Goal: Task Accomplishment & Management: Manage account settings

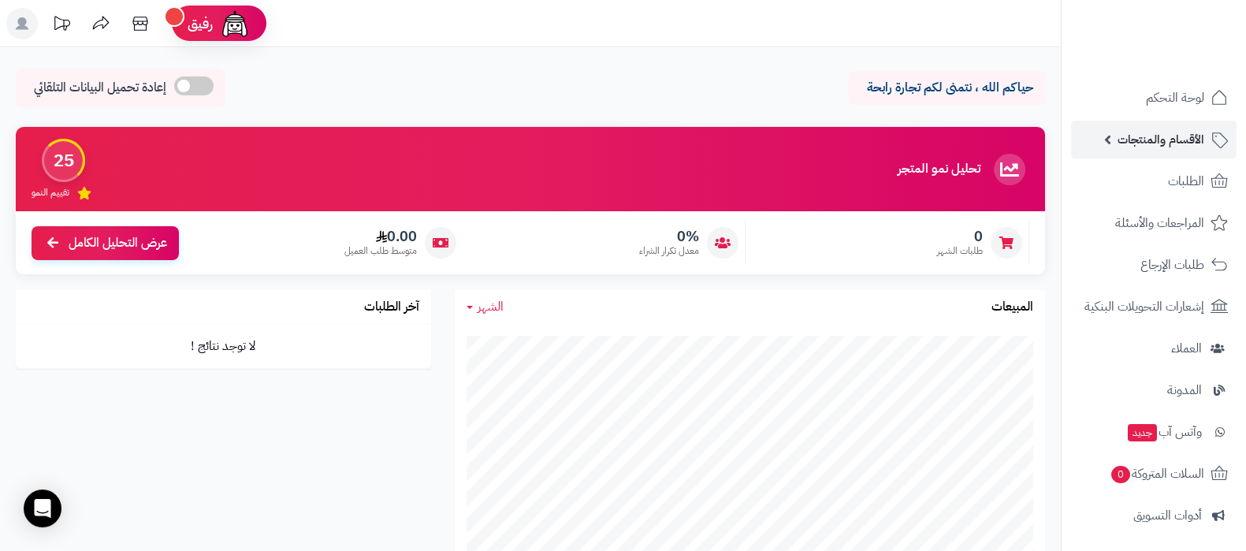
click at [1137, 152] on link "الأقسام والمنتجات" at bounding box center [1154, 140] width 166 height 38
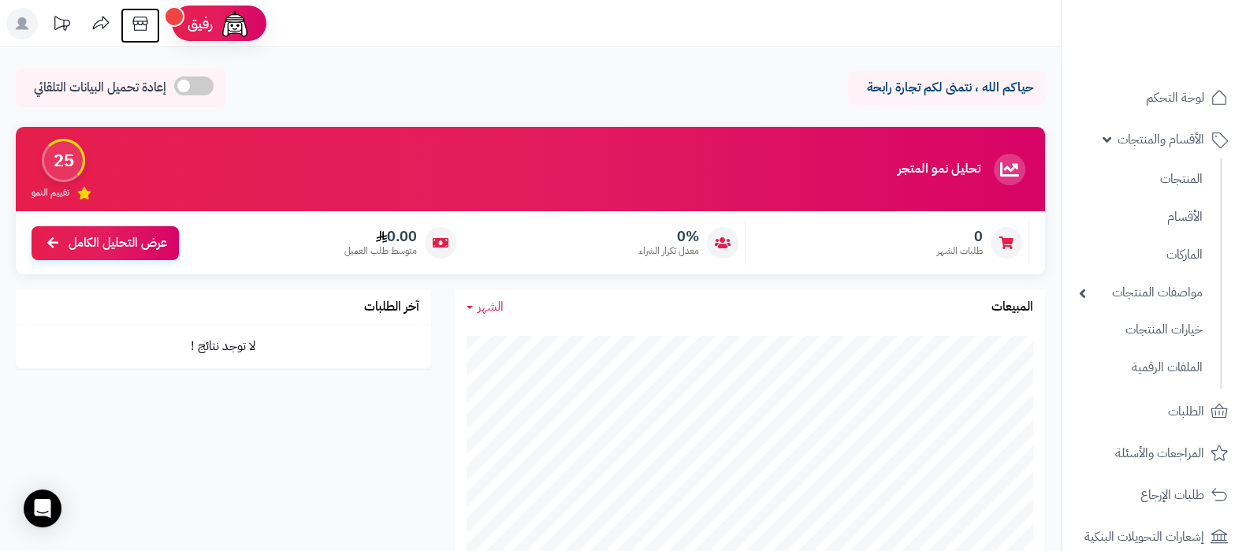
click at [147, 27] on icon at bounding box center [141, 24] width 32 height 32
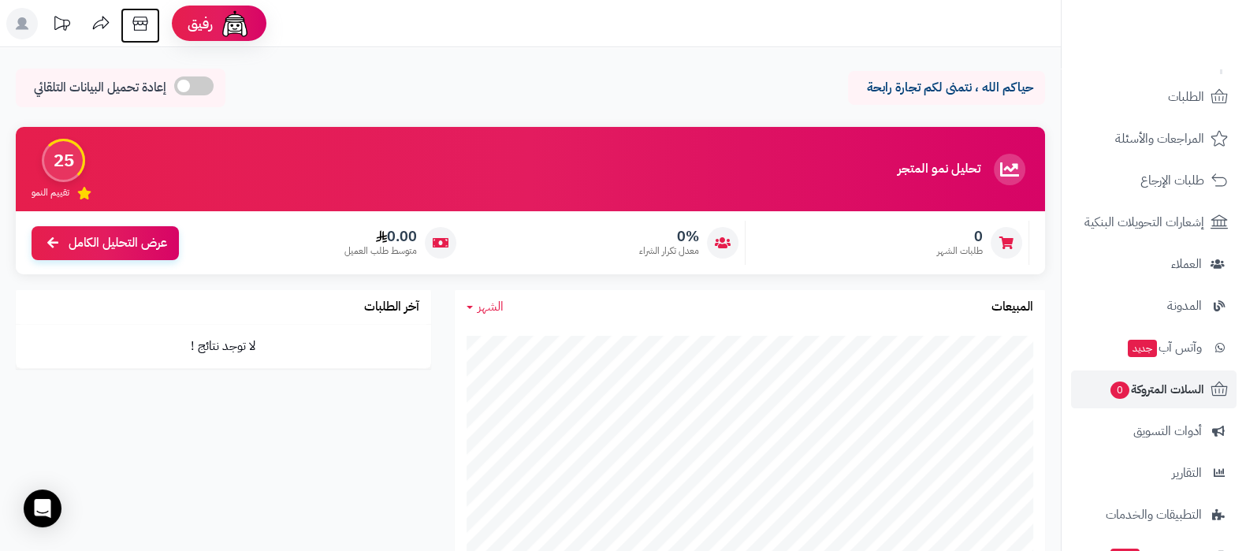
scroll to position [441, 0]
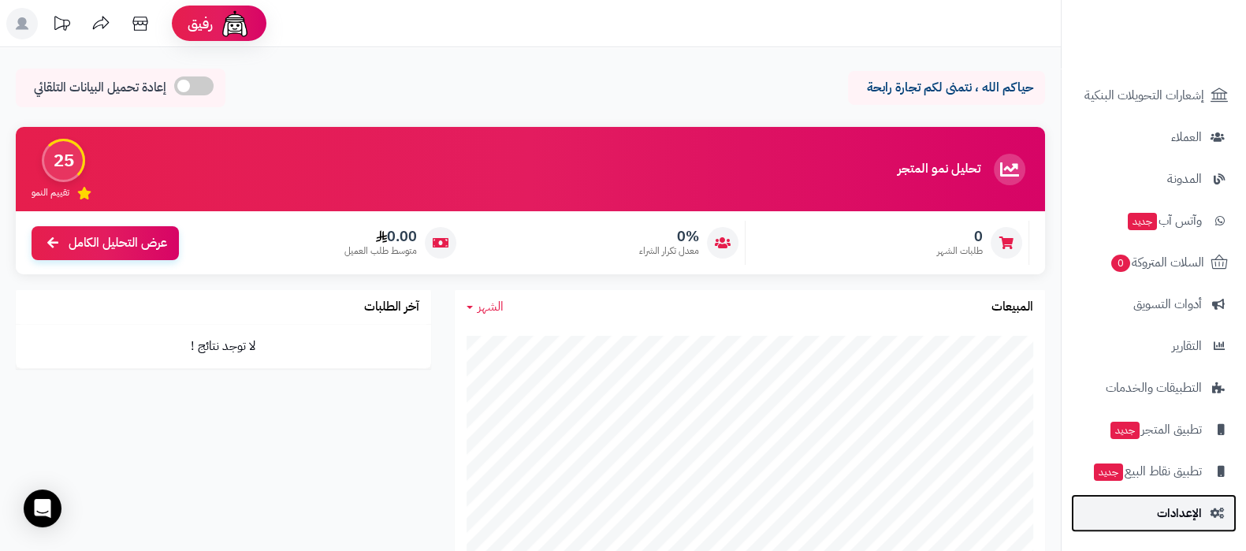
click at [1169, 517] on span "الإعدادات" at bounding box center [1179, 513] width 45 height 22
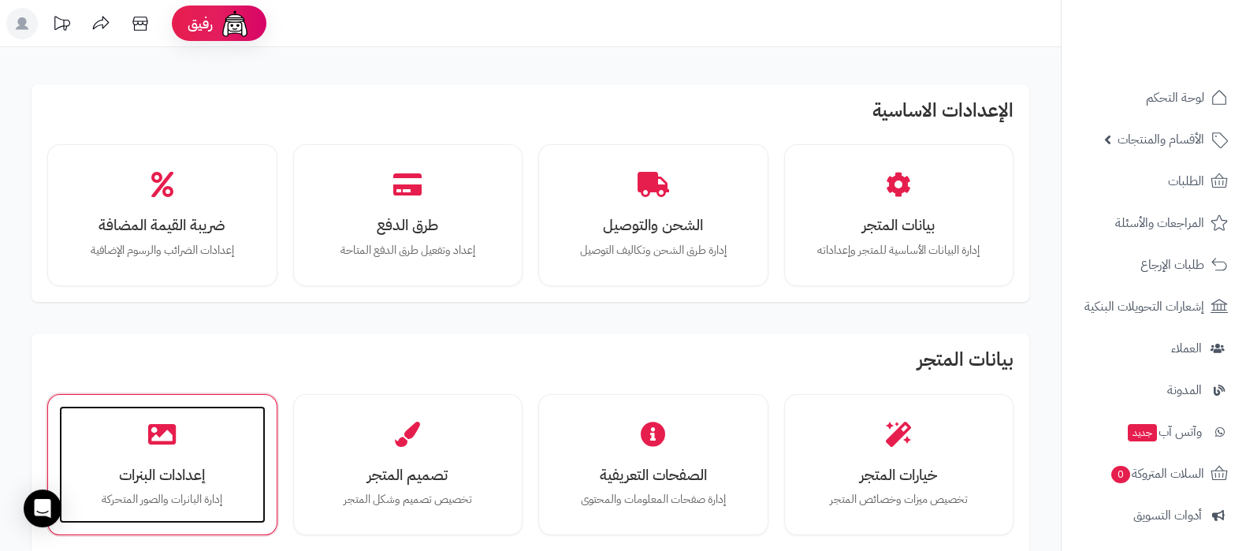
click at [192, 478] on h3 "إعدادات البنرات" at bounding box center [162, 475] width 175 height 17
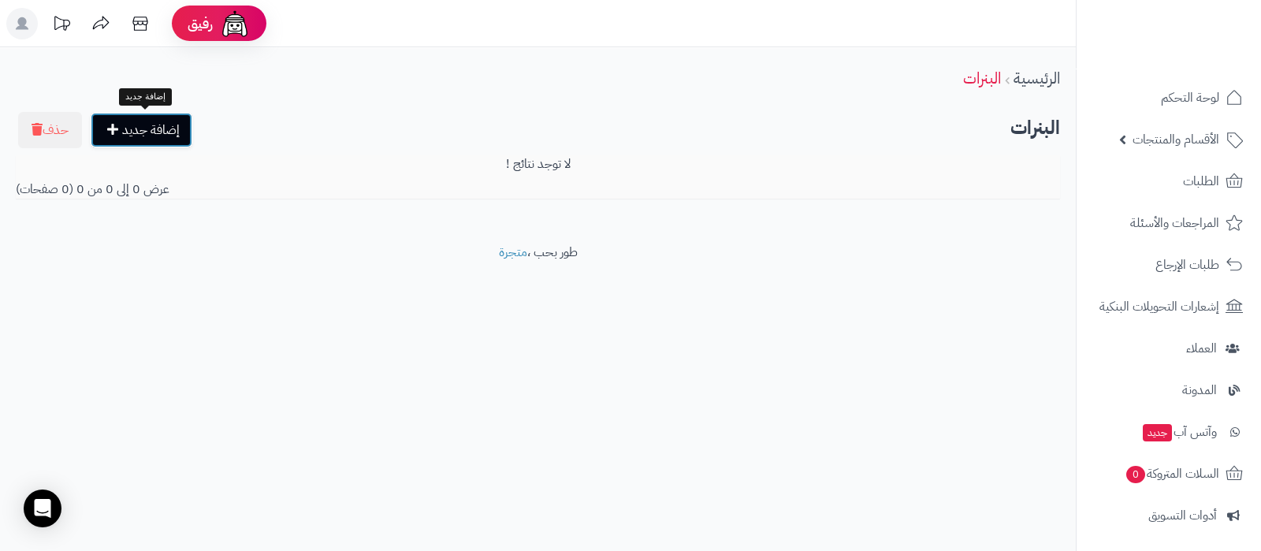
click at [158, 132] on link "إضافة جديد" at bounding box center [142, 130] width 102 height 35
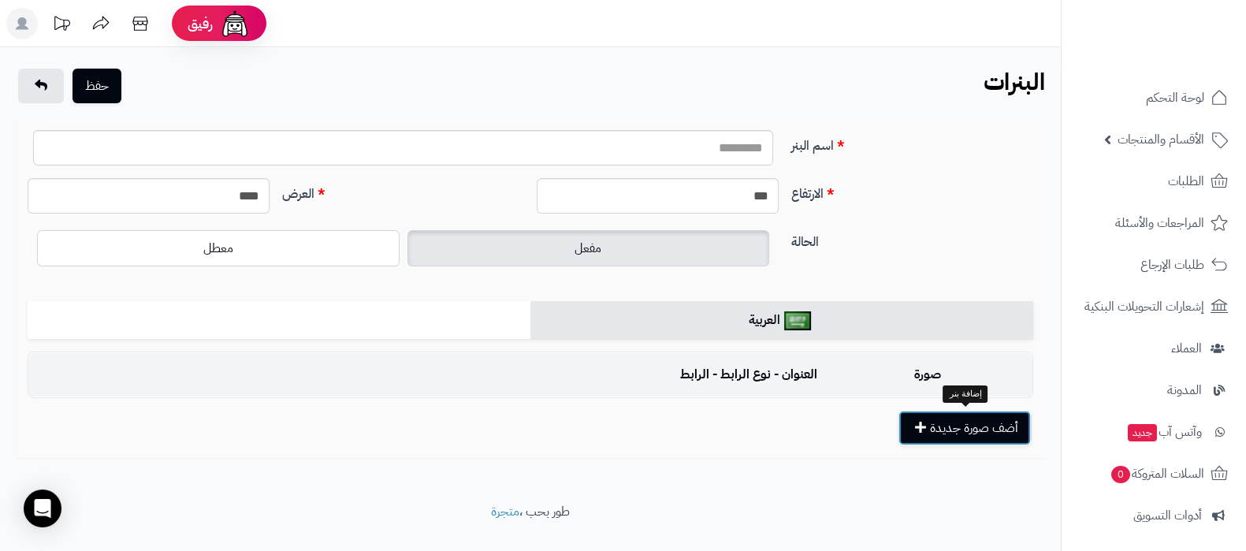
click at [931, 426] on button "أضف صورة جديدة" at bounding box center [965, 428] width 132 height 35
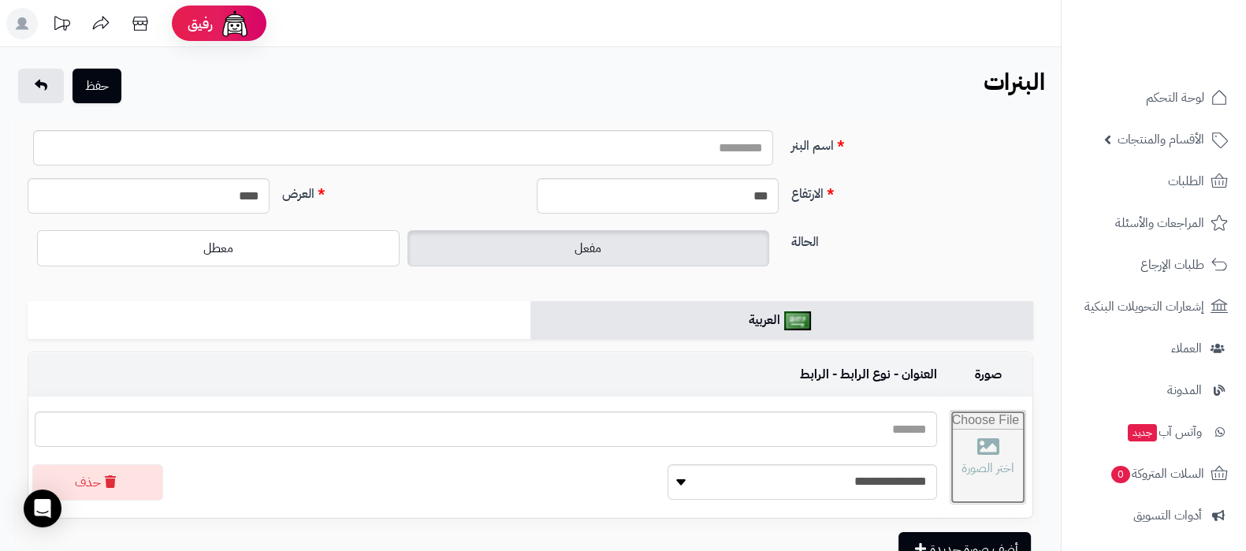
click at [1024, 473] on input "file" at bounding box center [988, 457] width 75 height 93
type input "**********"
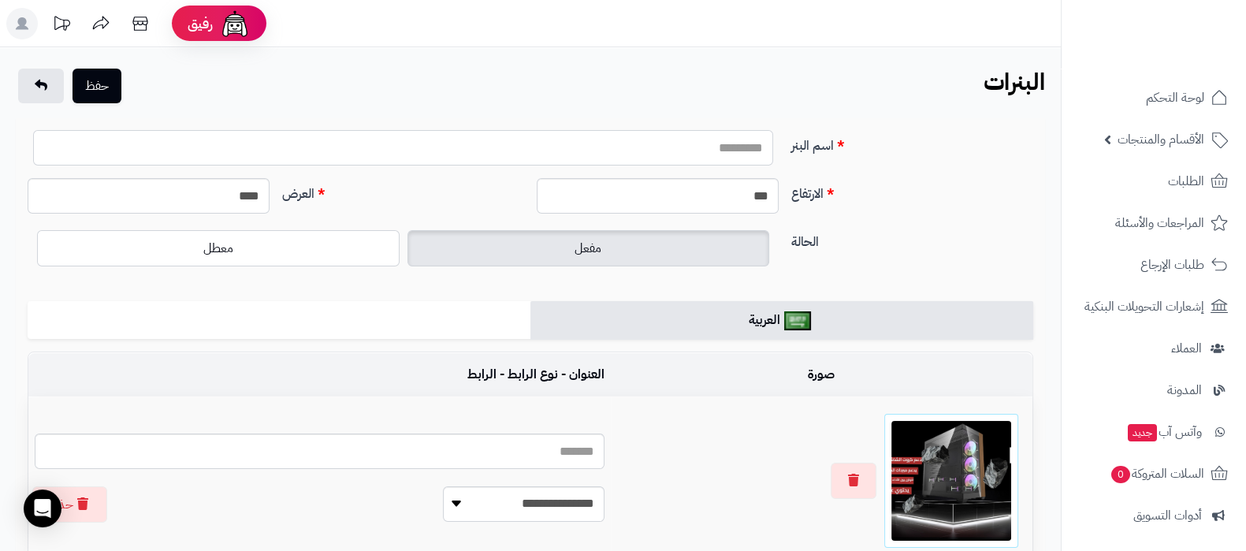
click at [618, 157] on input "اسم البنر" at bounding box center [403, 147] width 740 height 35
type input "****"
click at [106, 85] on button "حفظ" at bounding box center [97, 85] width 49 height 35
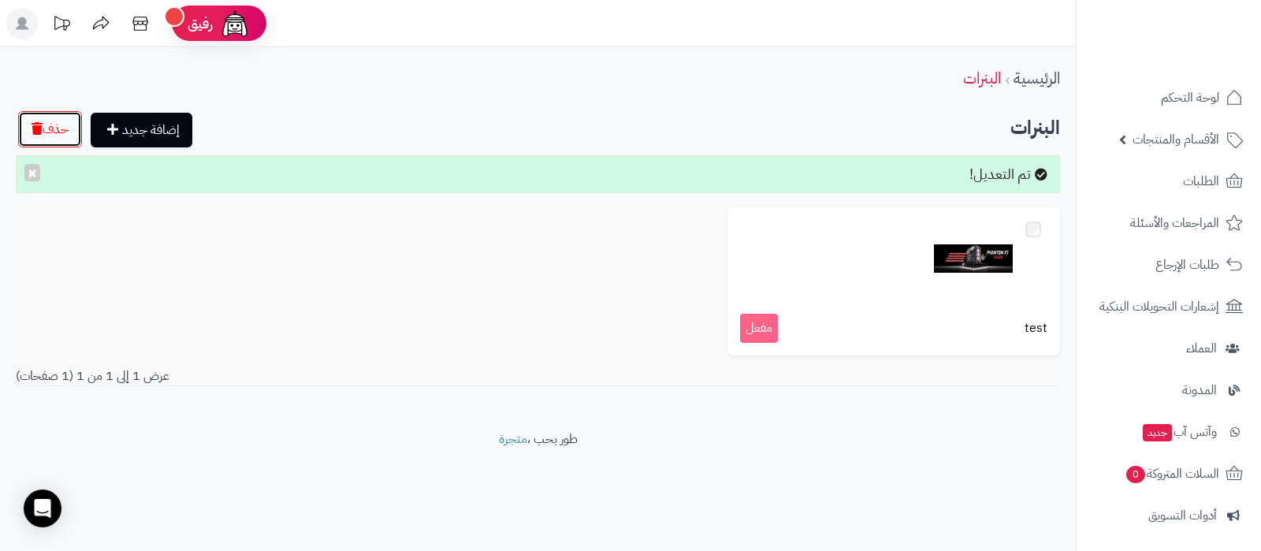
click at [51, 140] on button "حذف" at bounding box center [50, 129] width 64 height 36
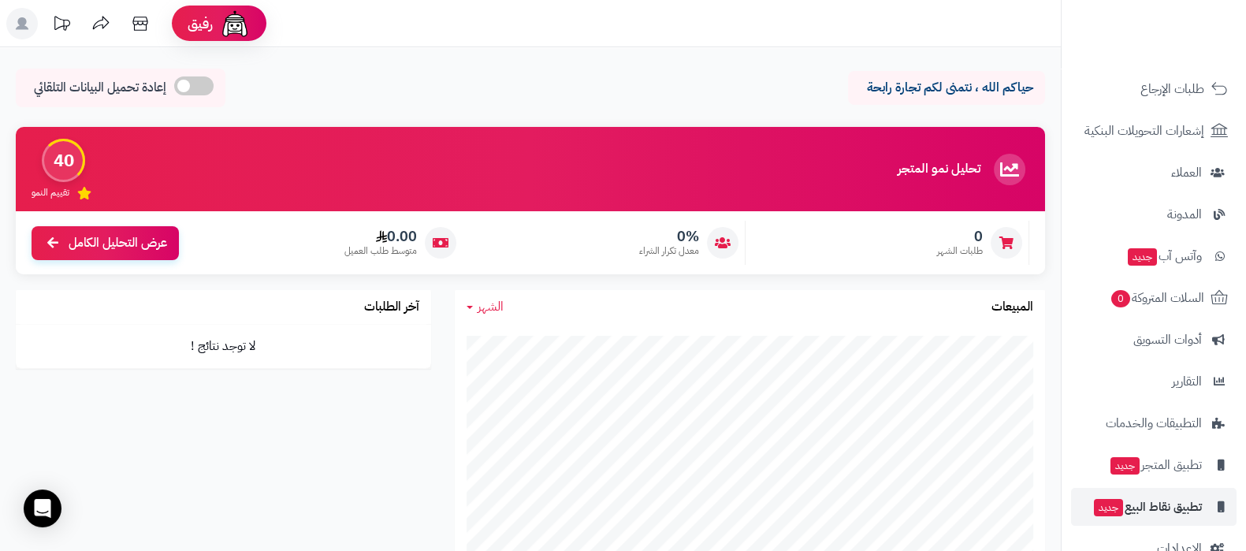
scroll to position [212, 0]
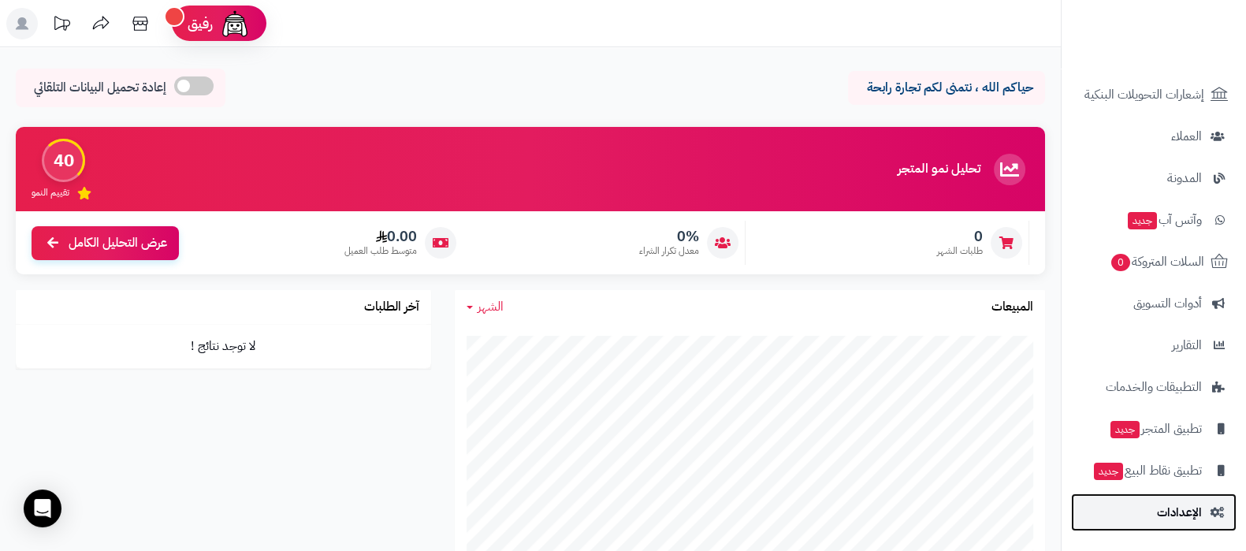
click at [1163, 512] on span "الإعدادات" at bounding box center [1179, 512] width 45 height 22
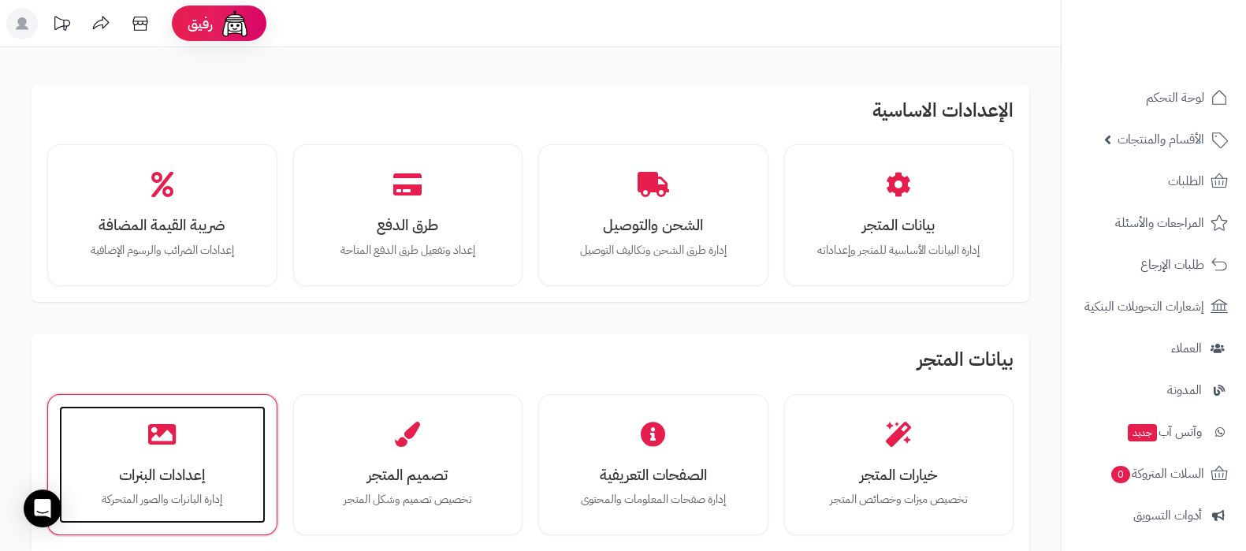
click at [118, 478] on h3 "إعدادات البنرات" at bounding box center [162, 475] width 175 height 17
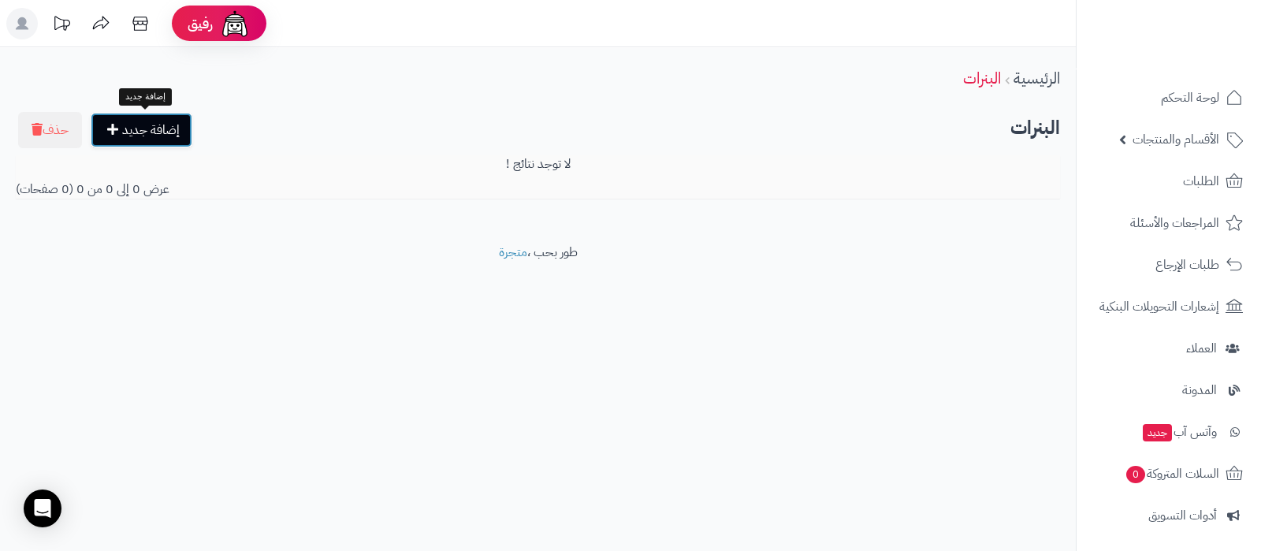
click at [155, 114] on link "إضافة جديد" at bounding box center [142, 130] width 102 height 35
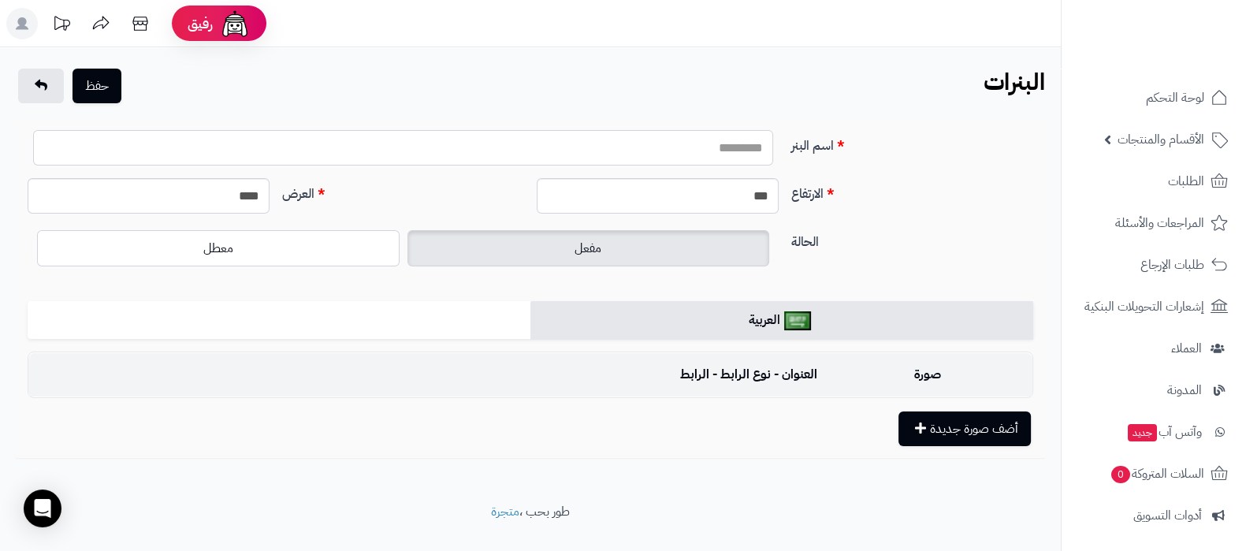
click at [732, 165] on input "اسم البنر" at bounding box center [403, 147] width 740 height 35
type input "****"
click at [990, 423] on button "أضف صورة جديدة" at bounding box center [965, 428] width 132 height 35
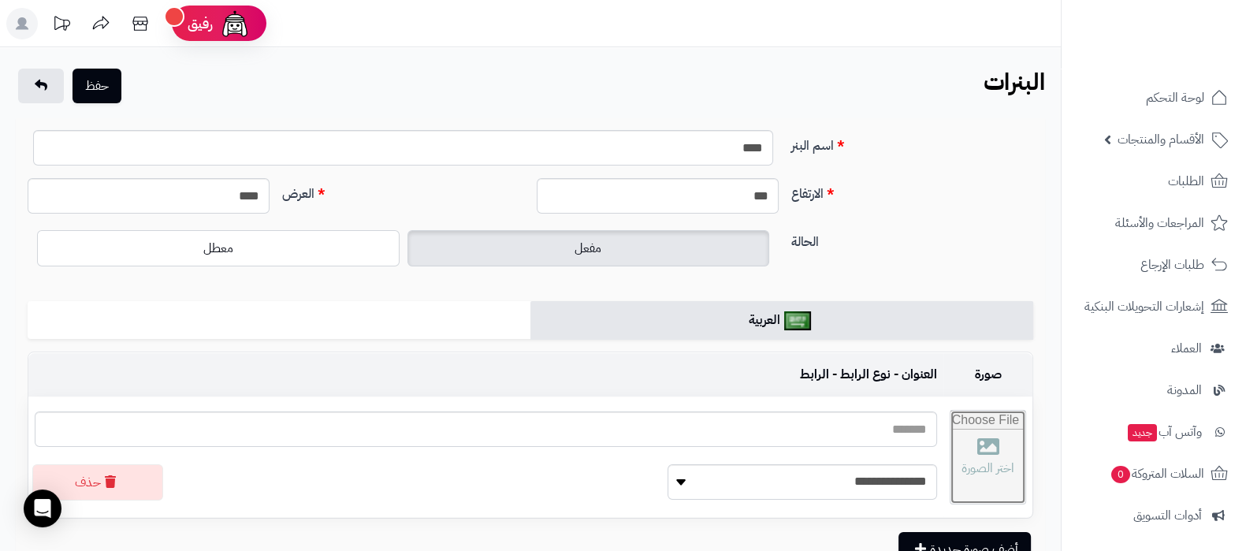
click at [958, 460] on input "file" at bounding box center [988, 457] width 75 height 93
type input "**********"
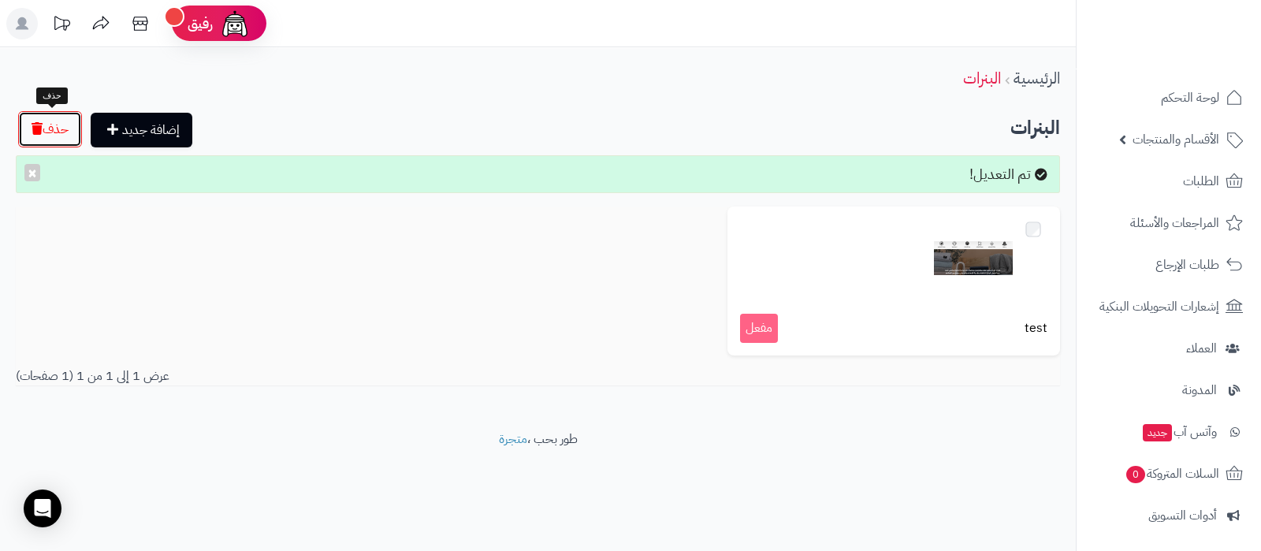
click at [47, 127] on button "حذف" at bounding box center [50, 129] width 64 height 36
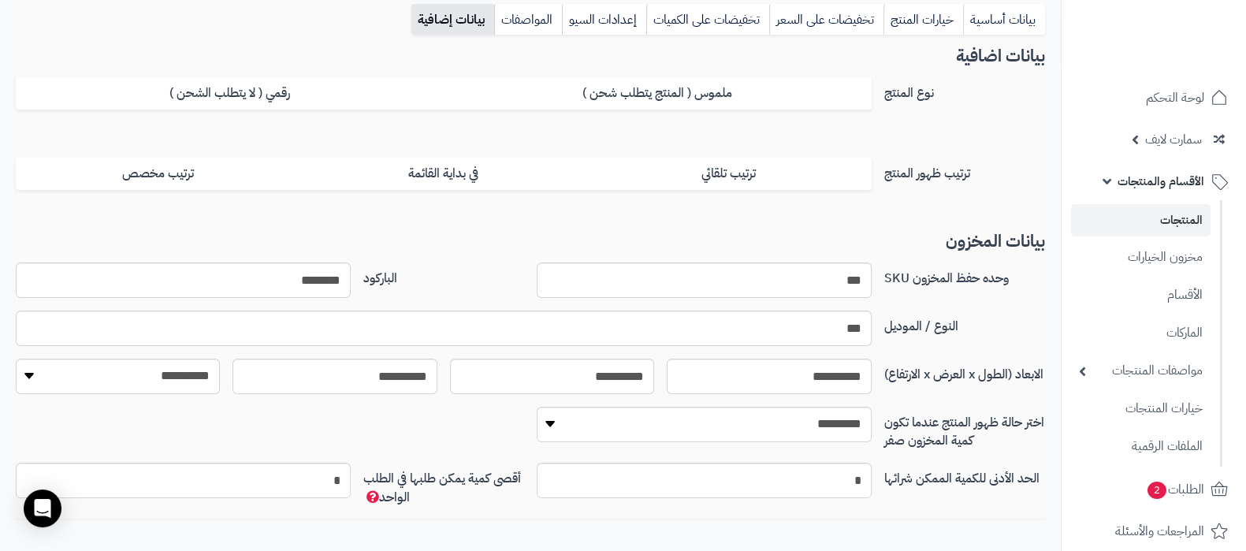
scroll to position [217, 0]
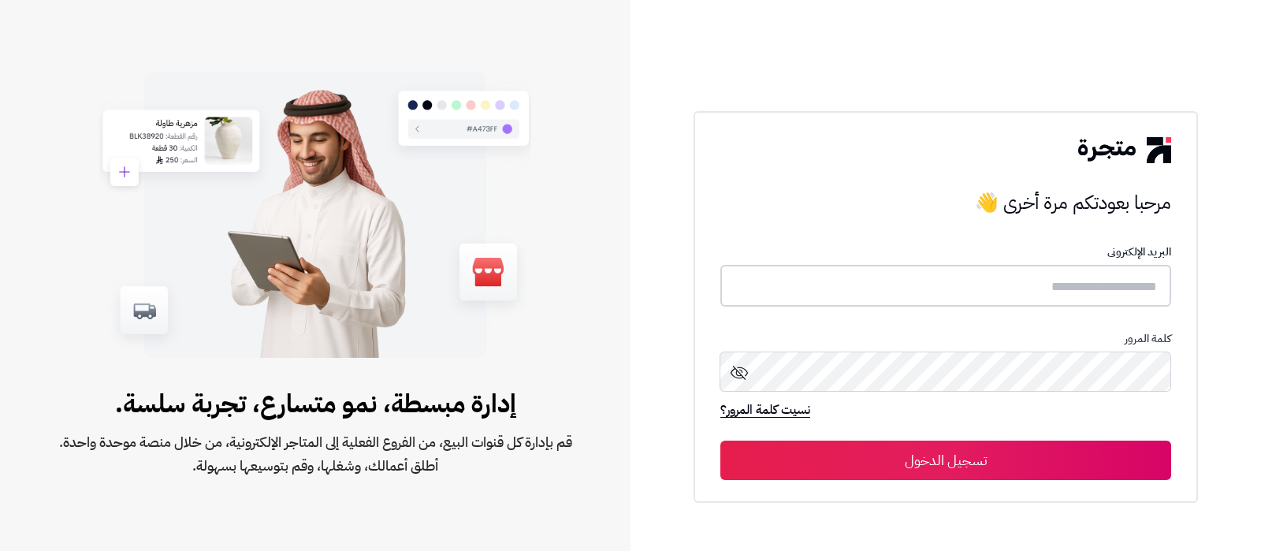
type input "**********"
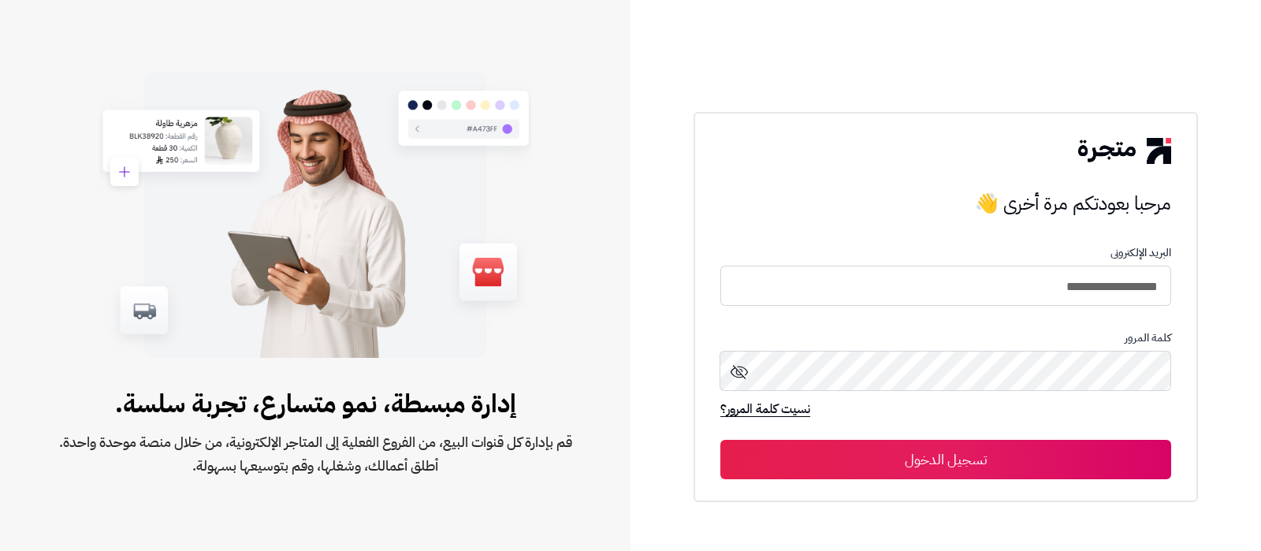
click at [931, 467] on button "تسجيل الدخول" at bounding box center [945, 459] width 451 height 39
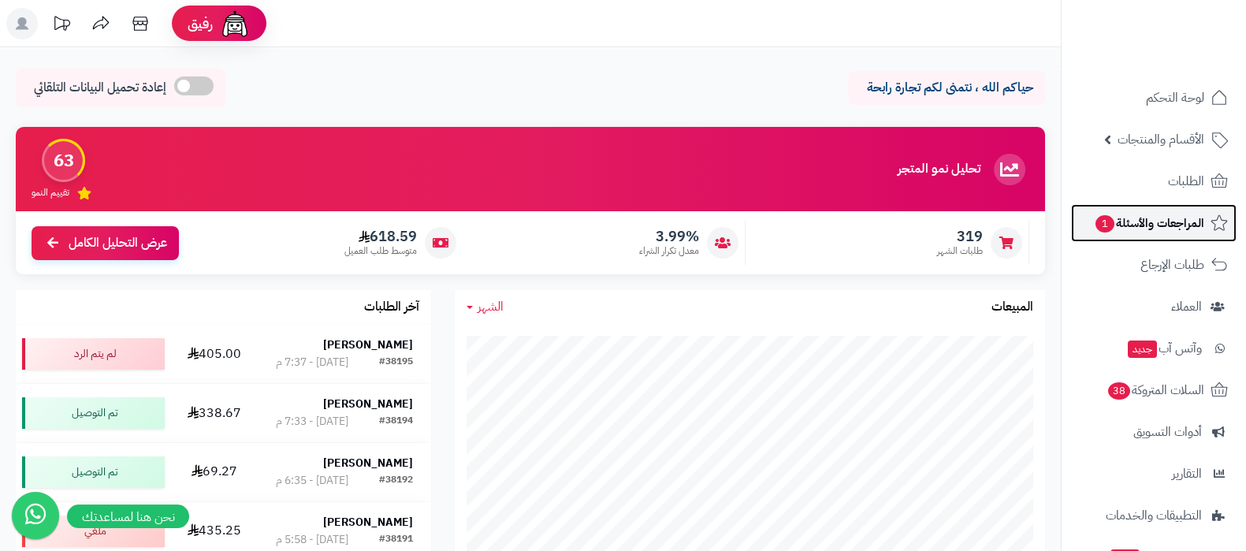
click at [1147, 217] on span "المراجعات والأسئلة 1" at bounding box center [1149, 223] width 110 height 22
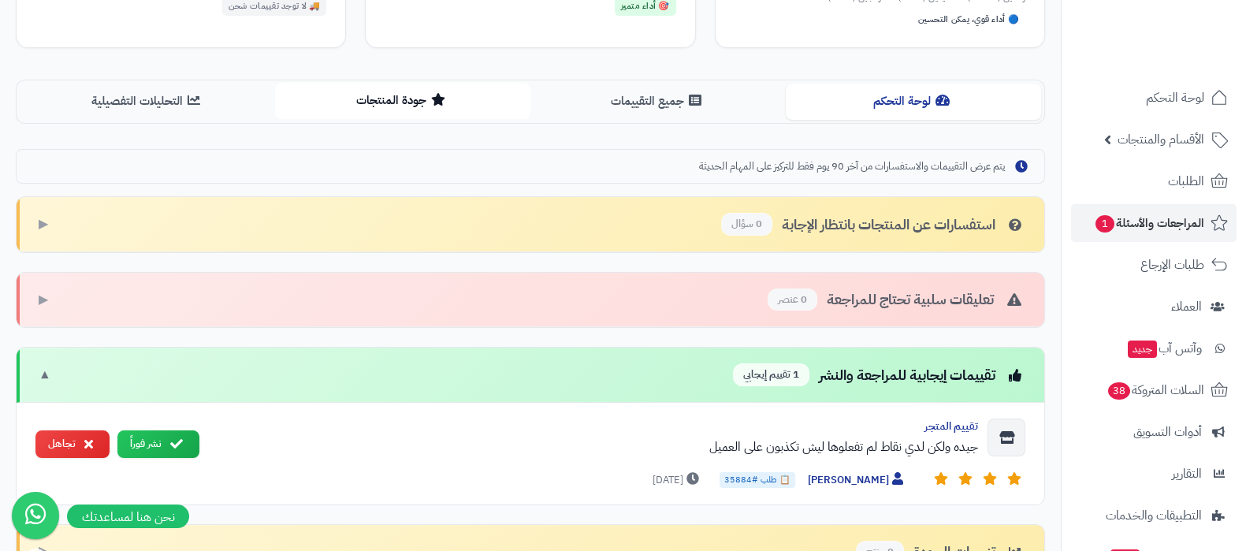
scroll to position [184, 0]
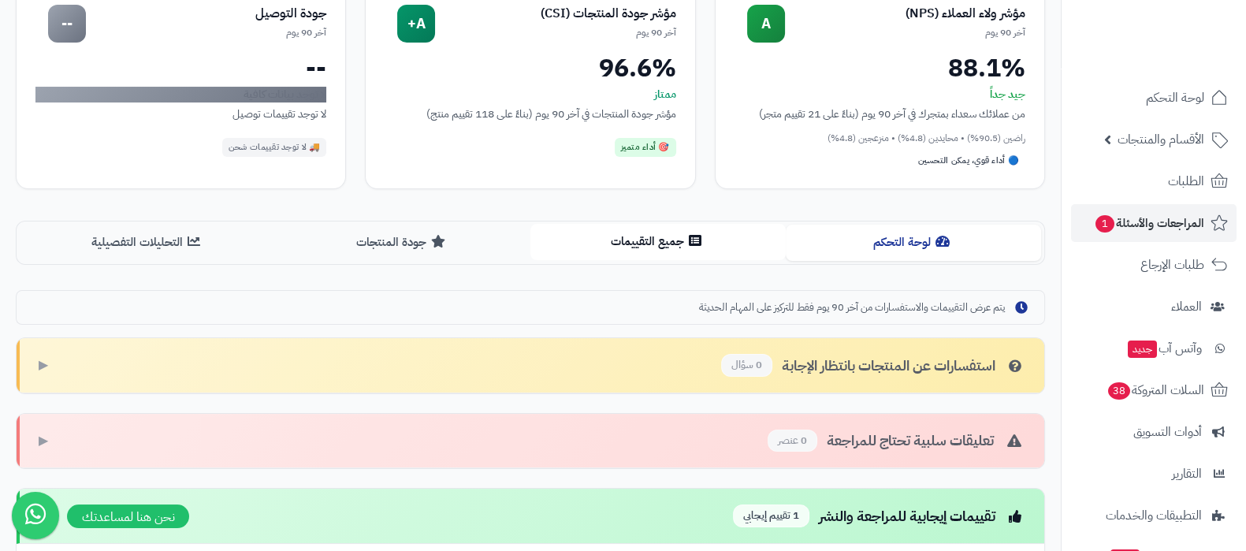
click at [662, 250] on button "جميع التقييمات" at bounding box center [658, 241] width 255 height 35
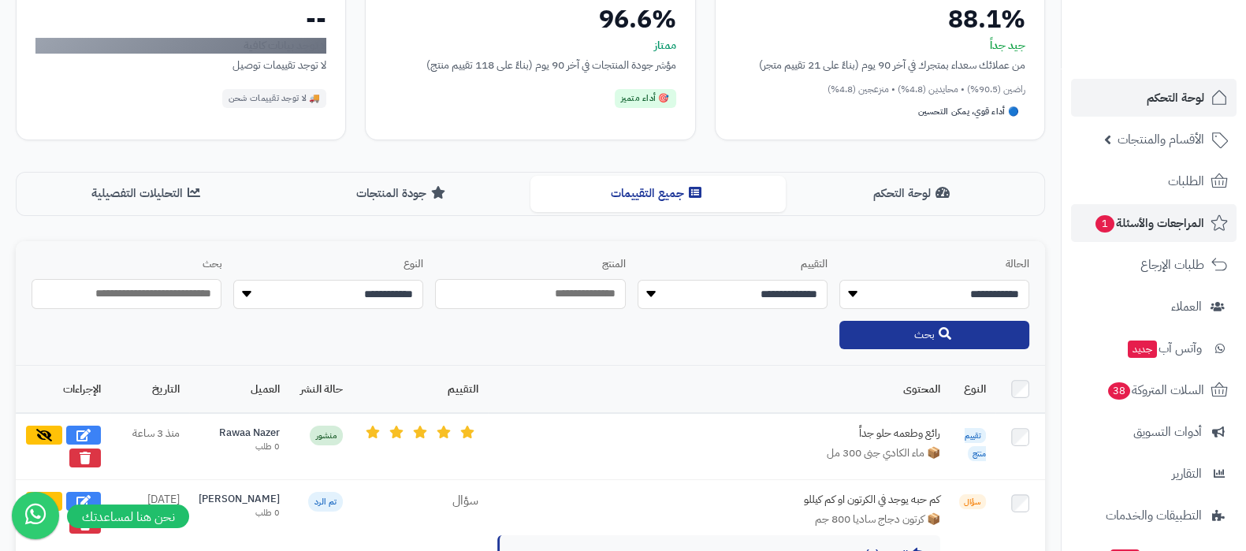
scroll to position [98, 0]
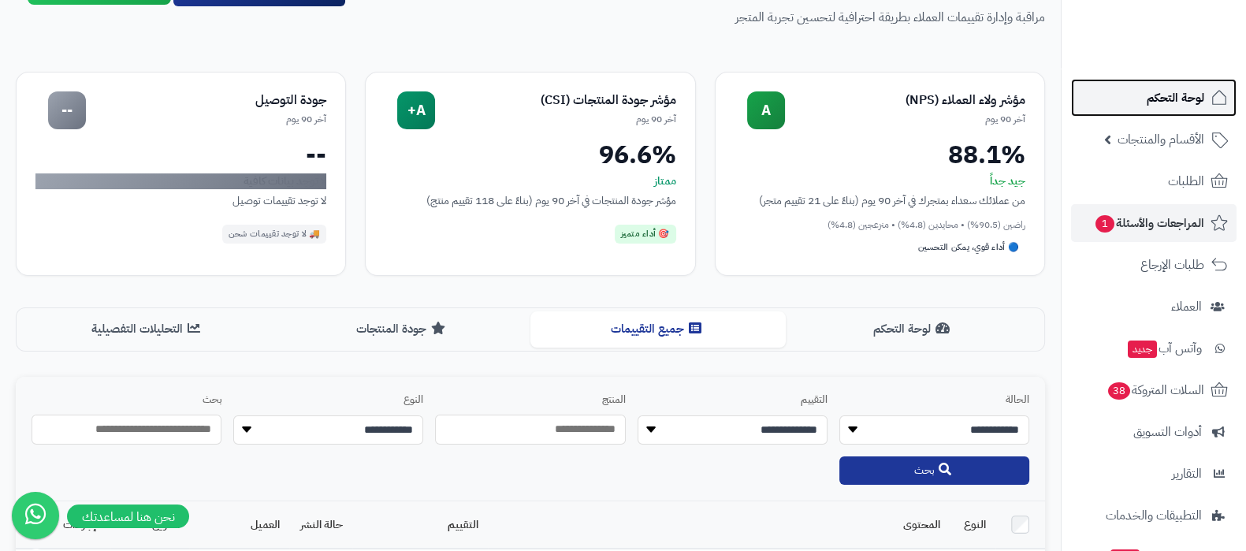
click at [1177, 89] on span "لوحة التحكم" at bounding box center [1176, 98] width 58 height 22
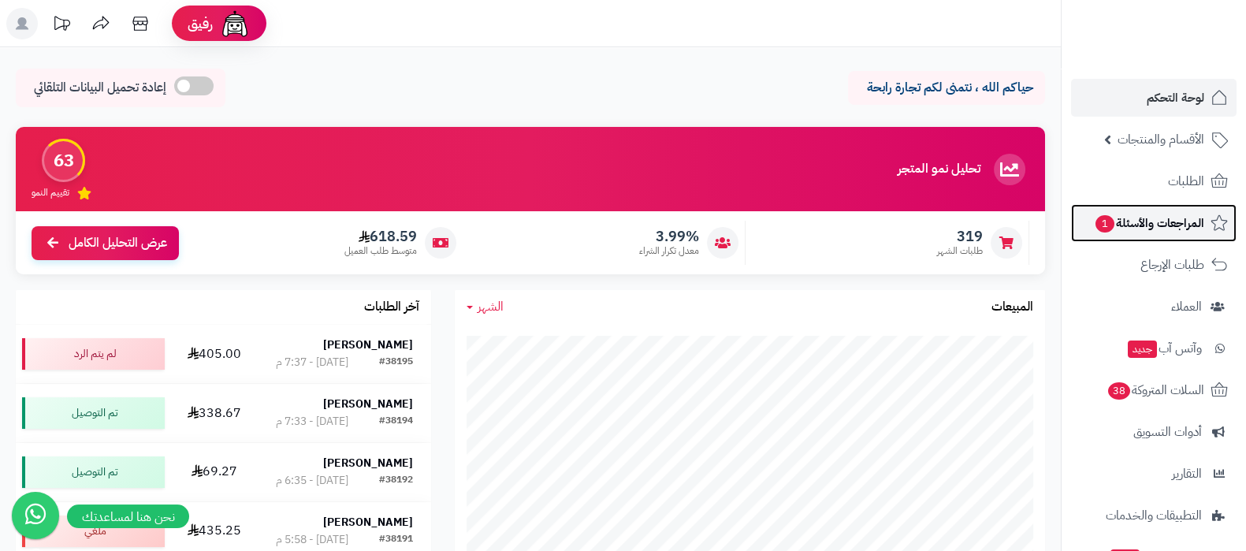
click at [1167, 228] on span "المراجعات والأسئلة 1" at bounding box center [1149, 223] width 110 height 22
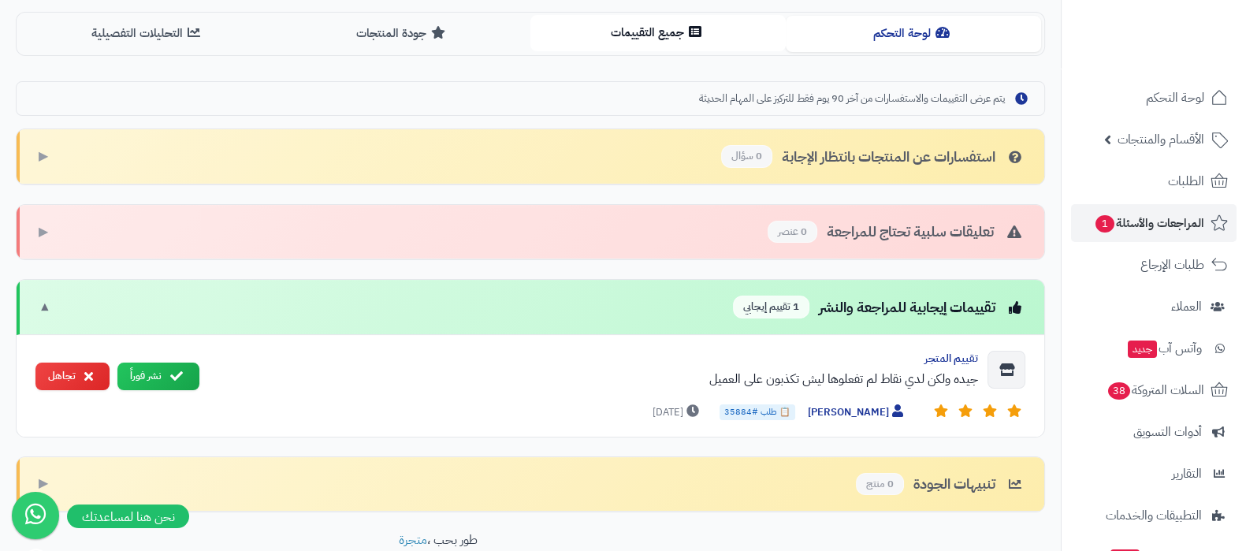
scroll to position [480, 0]
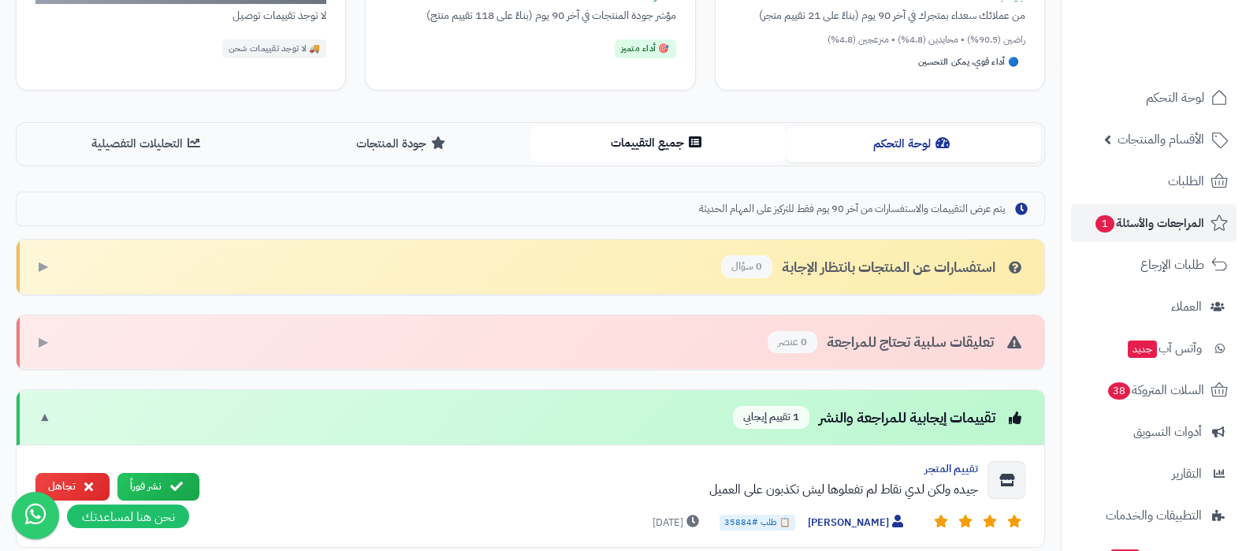
click at [630, 142] on button "جميع التقييمات" at bounding box center [658, 142] width 255 height 35
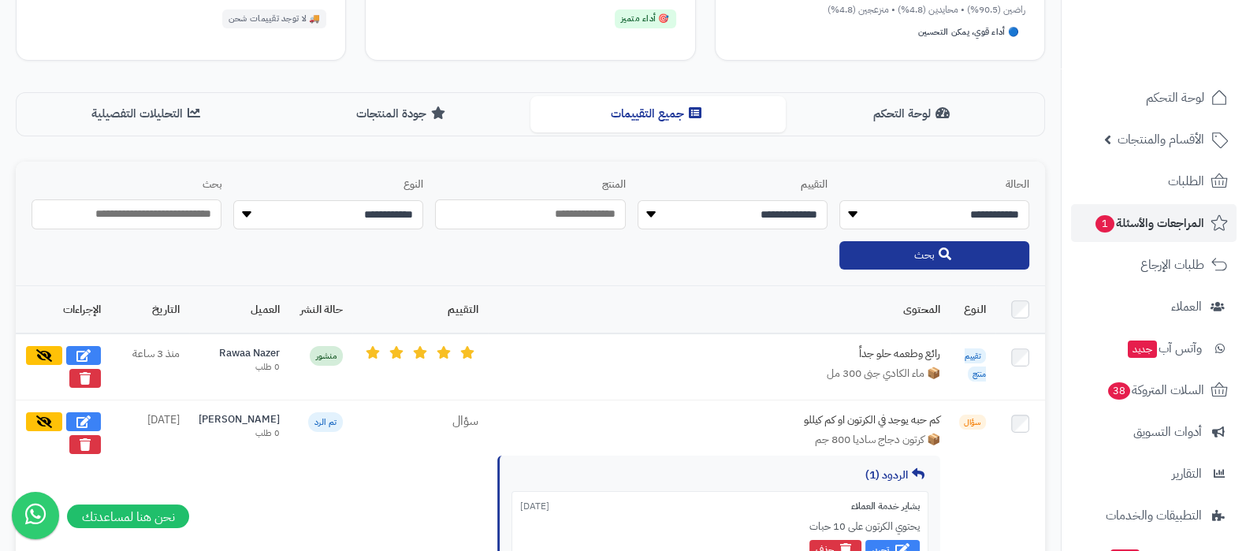
scroll to position [283, 0]
